Goal: Task Accomplishment & Management: Complete application form

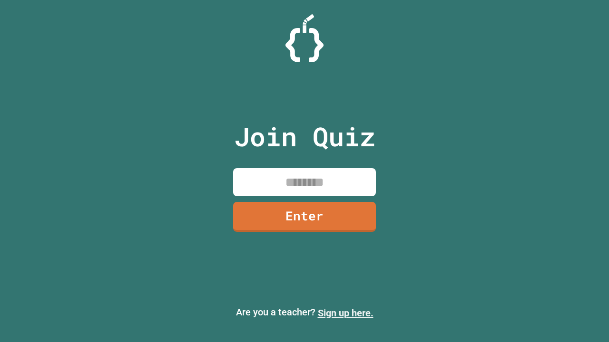
click at [345, 313] on link "Sign up here." at bounding box center [346, 313] width 56 height 11
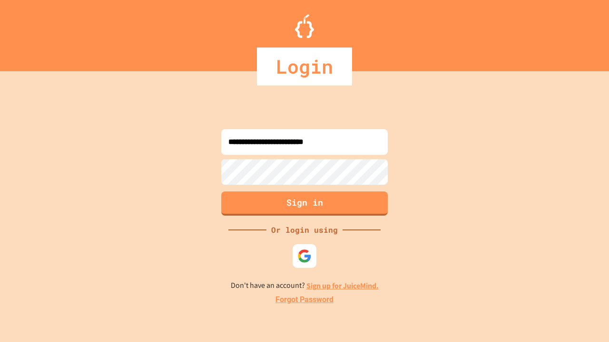
type input "**********"
